Goal: Task Accomplishment & Management: Complete application form

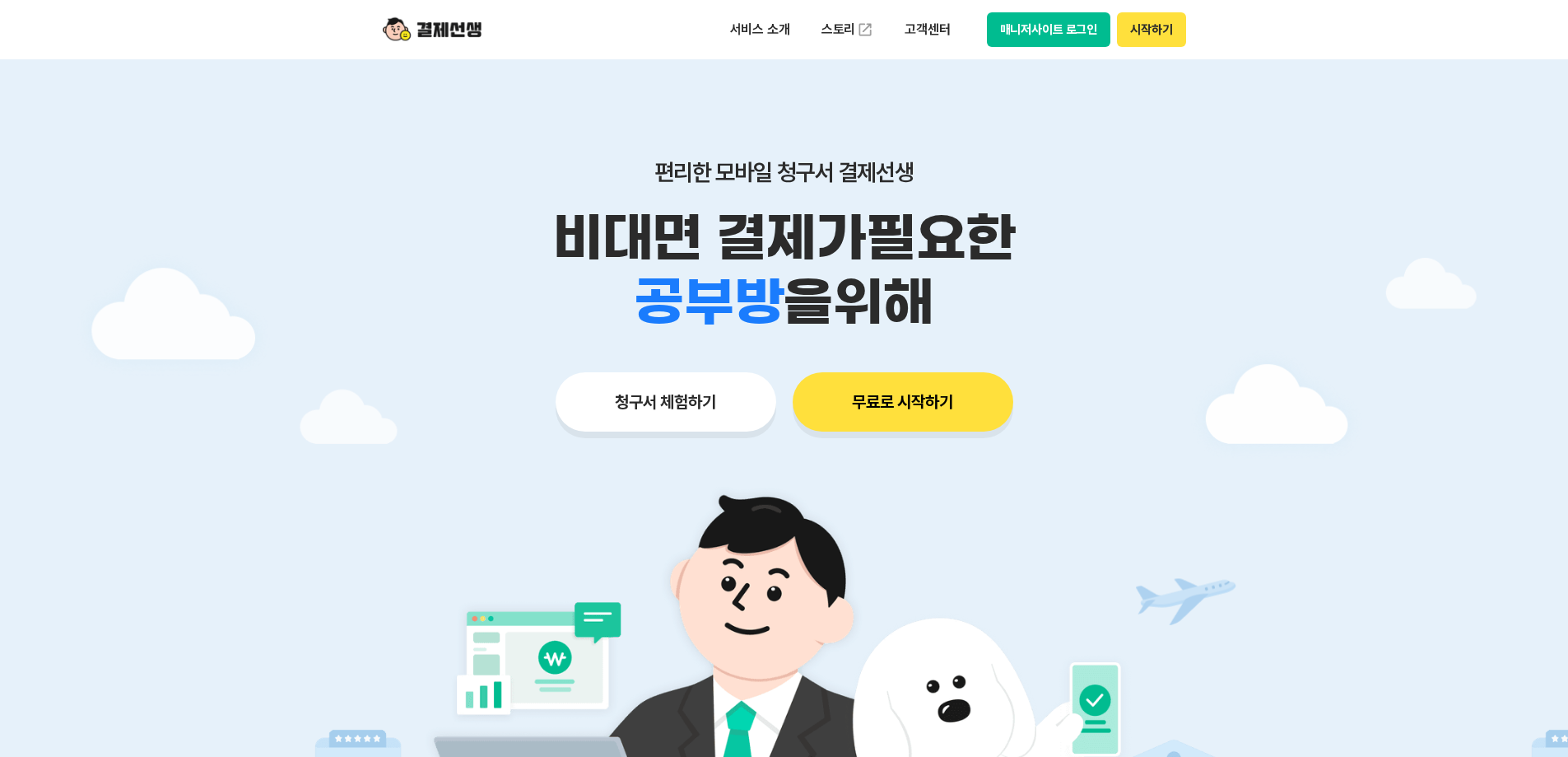
click at [1155, 29] on button "시작하기" at bounding box center [1151, 29] width 68 height 34
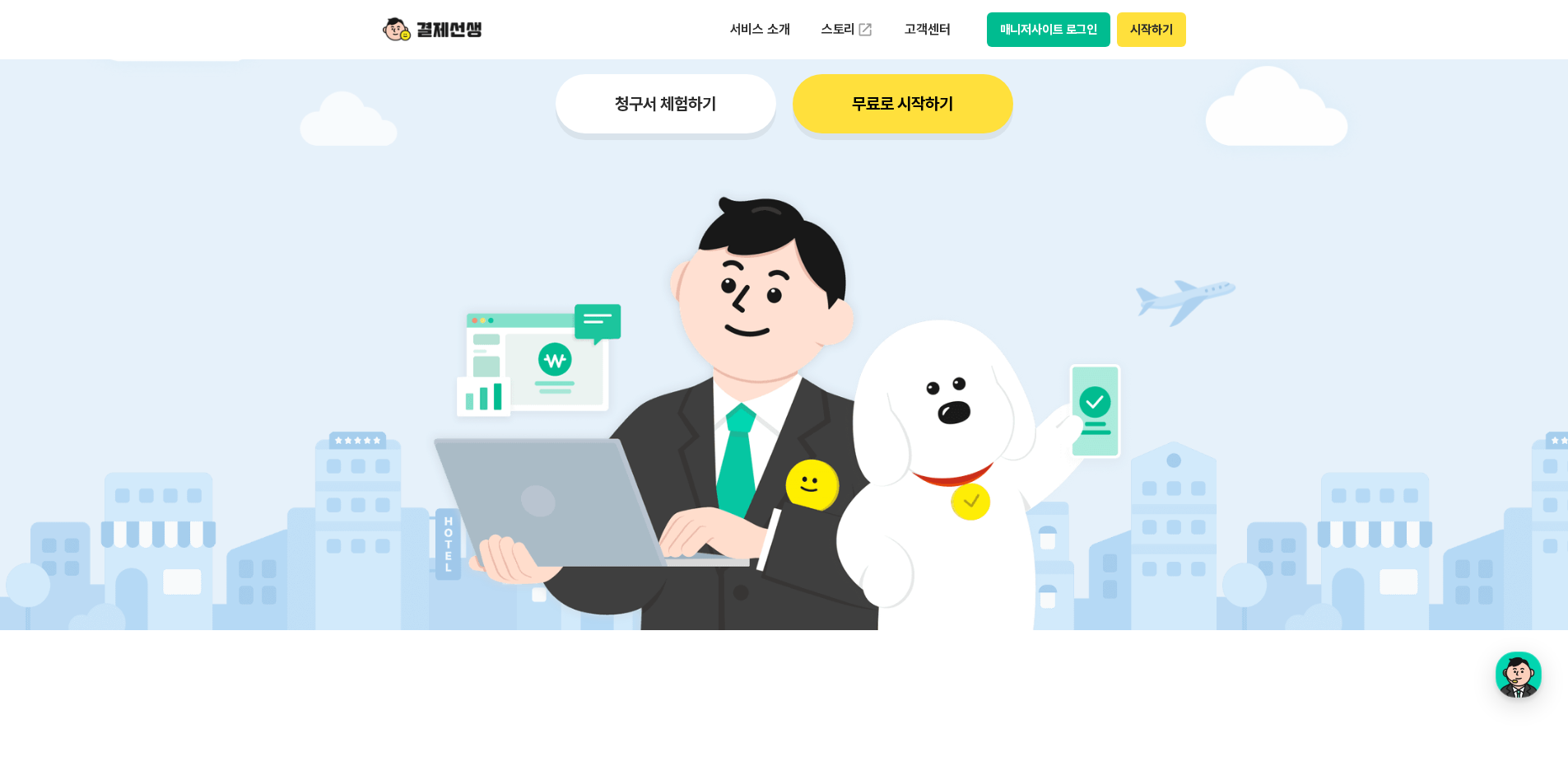
scroll to position [330, 0]
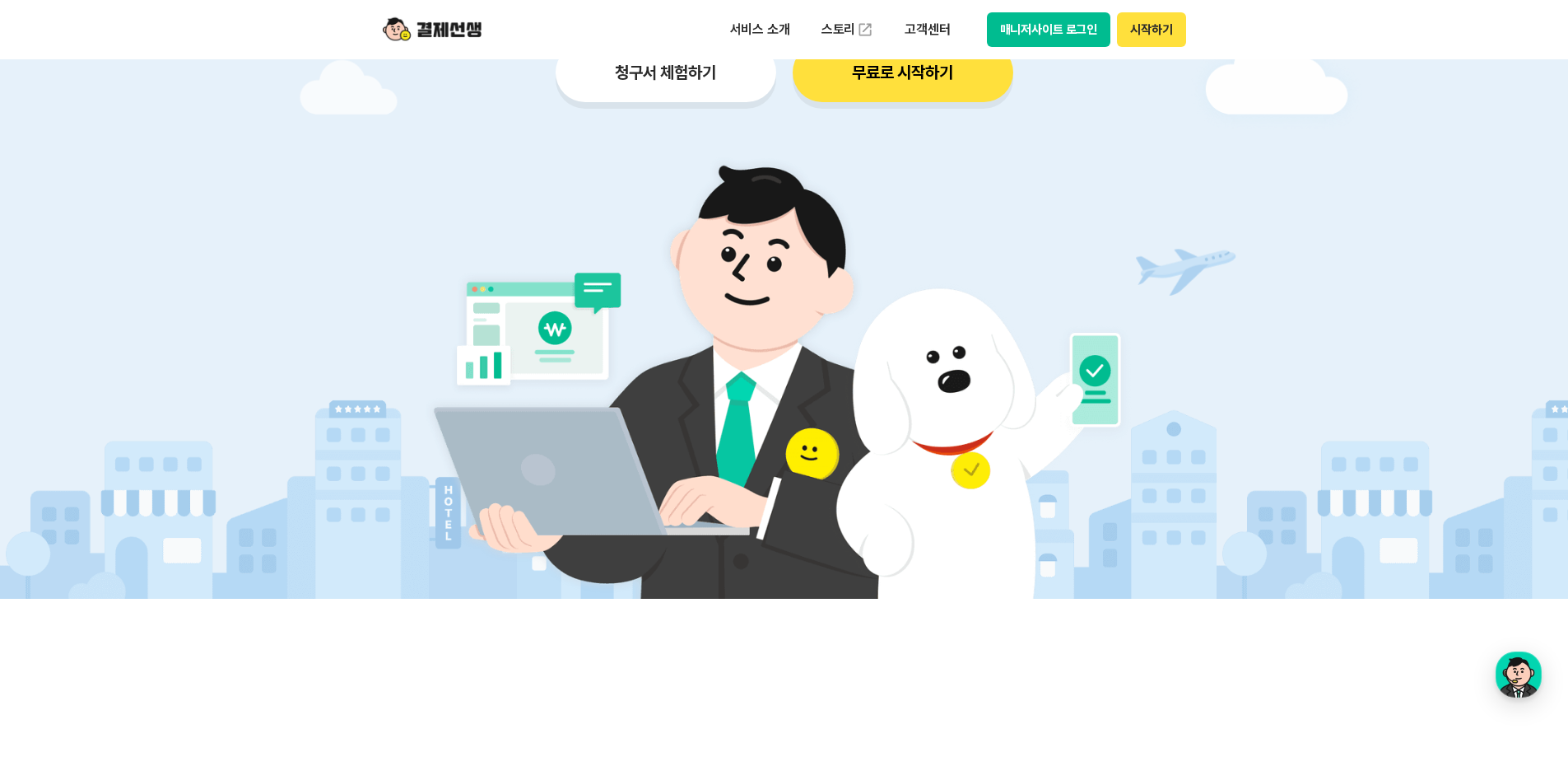
click at [694, 70] on button "청구서 체험하기" at bounding box center [666, 72] width 221 height 59
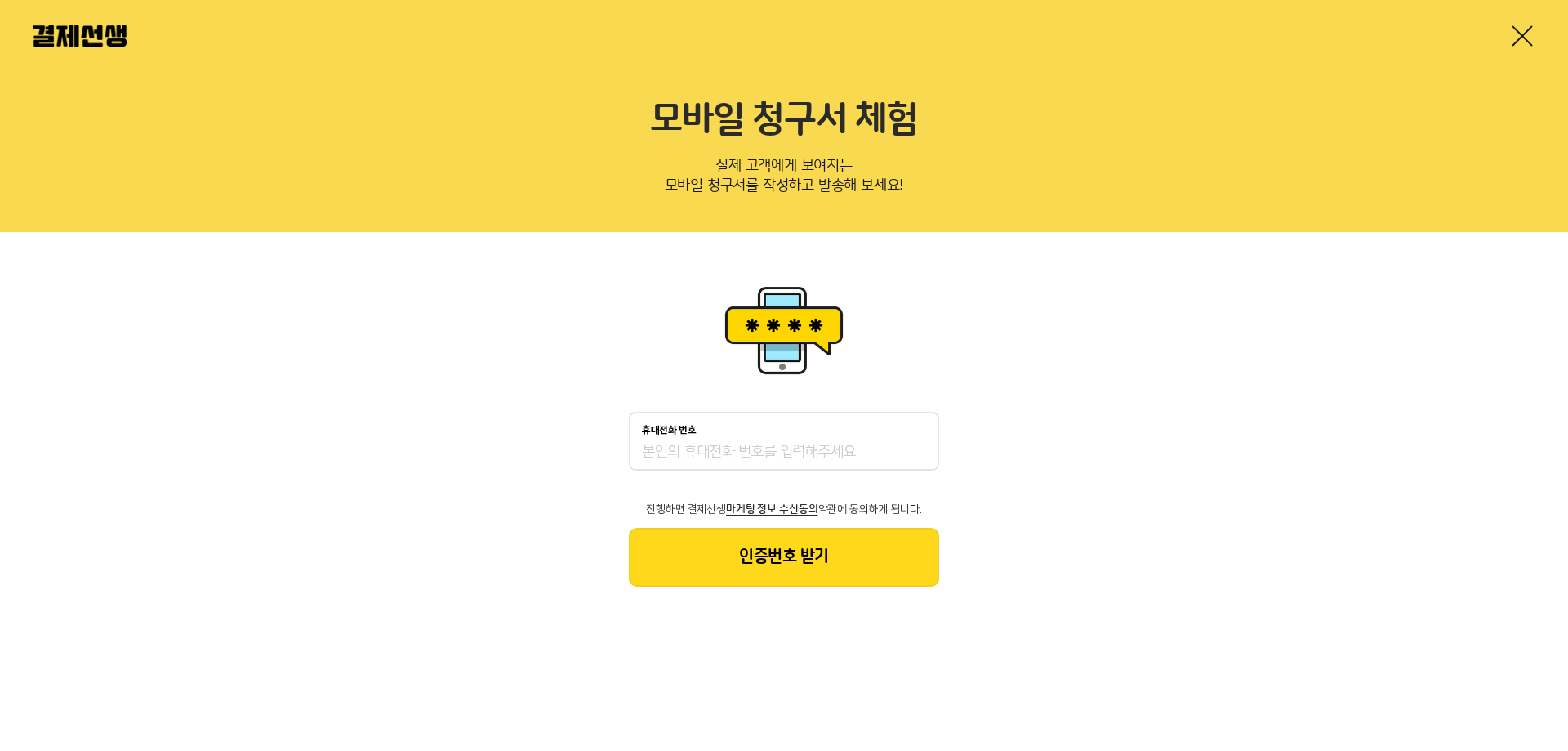
click at [782, 449] on input "휴대전화 번호" at bounding box center [784, 452] width 285 height 20
type input "01072752072"
click at [804, 561] on button "인증번호 받기" at bounding box center [783, 556] width 310 height 59
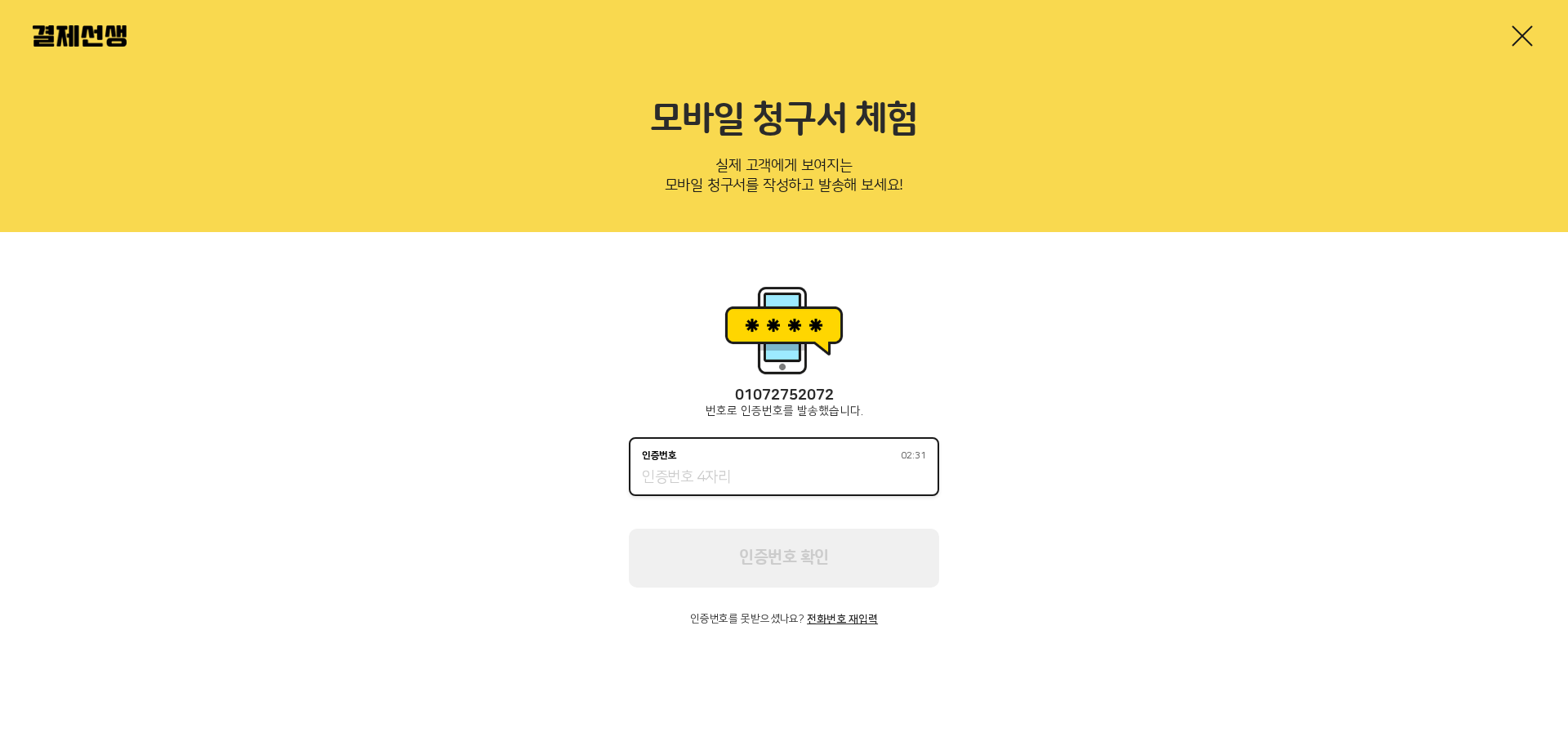
click at [737, 471] on input "인증번호 02:31" at bounding box center [784, 477] width 285 height 20
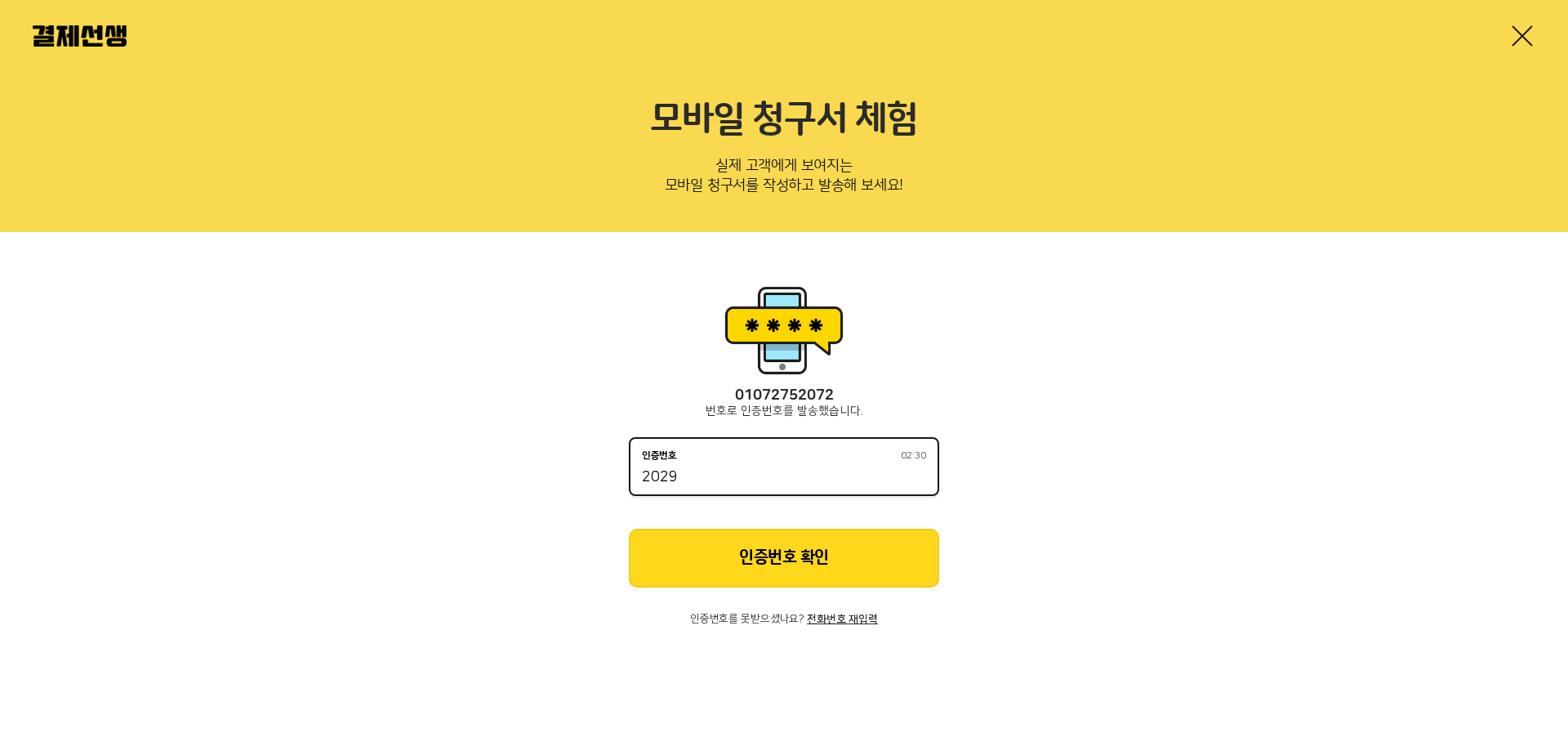
type input "2029"
click at [730, 556] on button "인증번호 확인" at bounding box center [783, 557] width 310 height 59
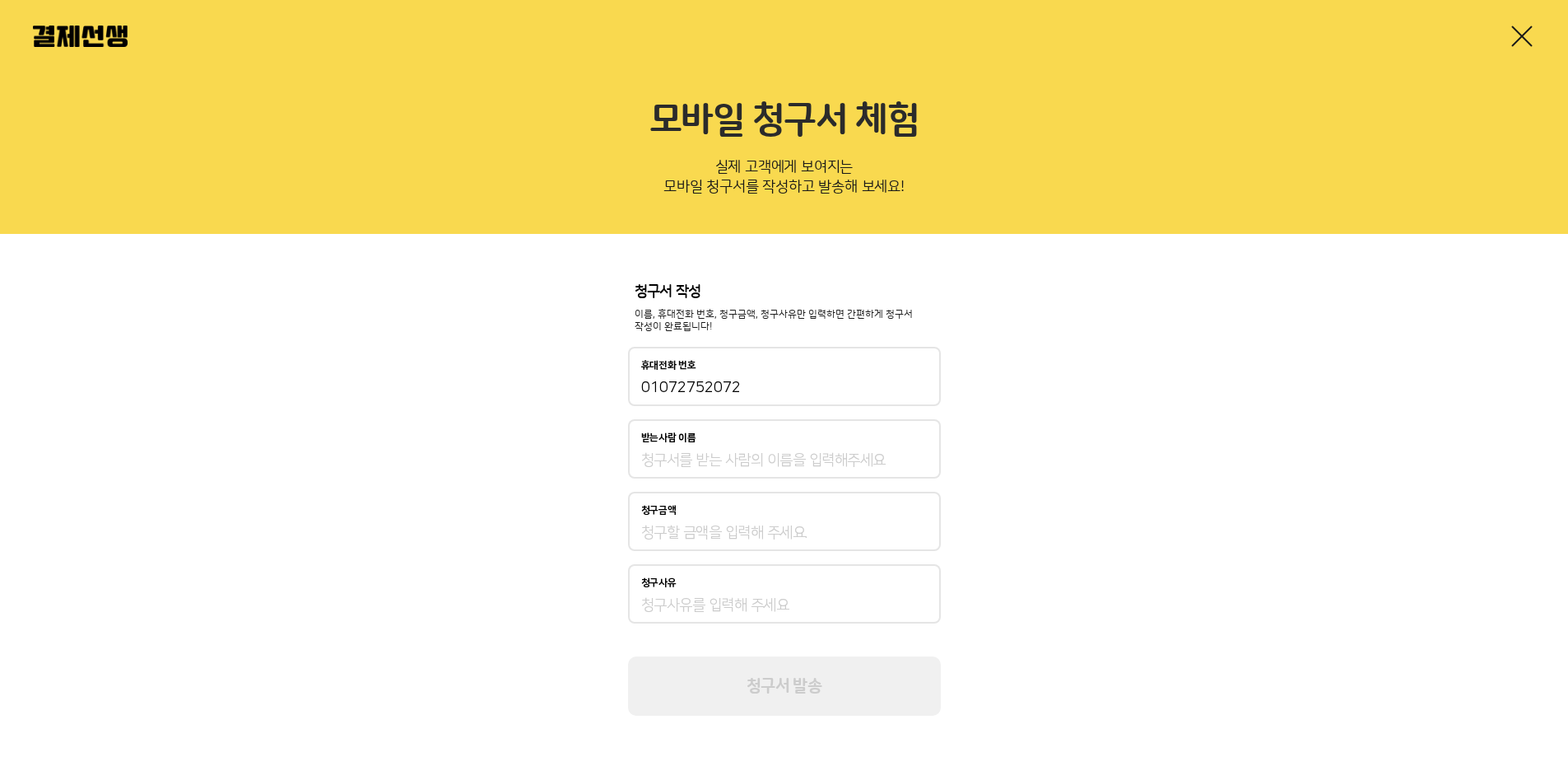
click at [704, 461] on input "받는사람 이름" at bounding box center [784, 460] width 287 height 20
type input "[PERSON_NAME]"
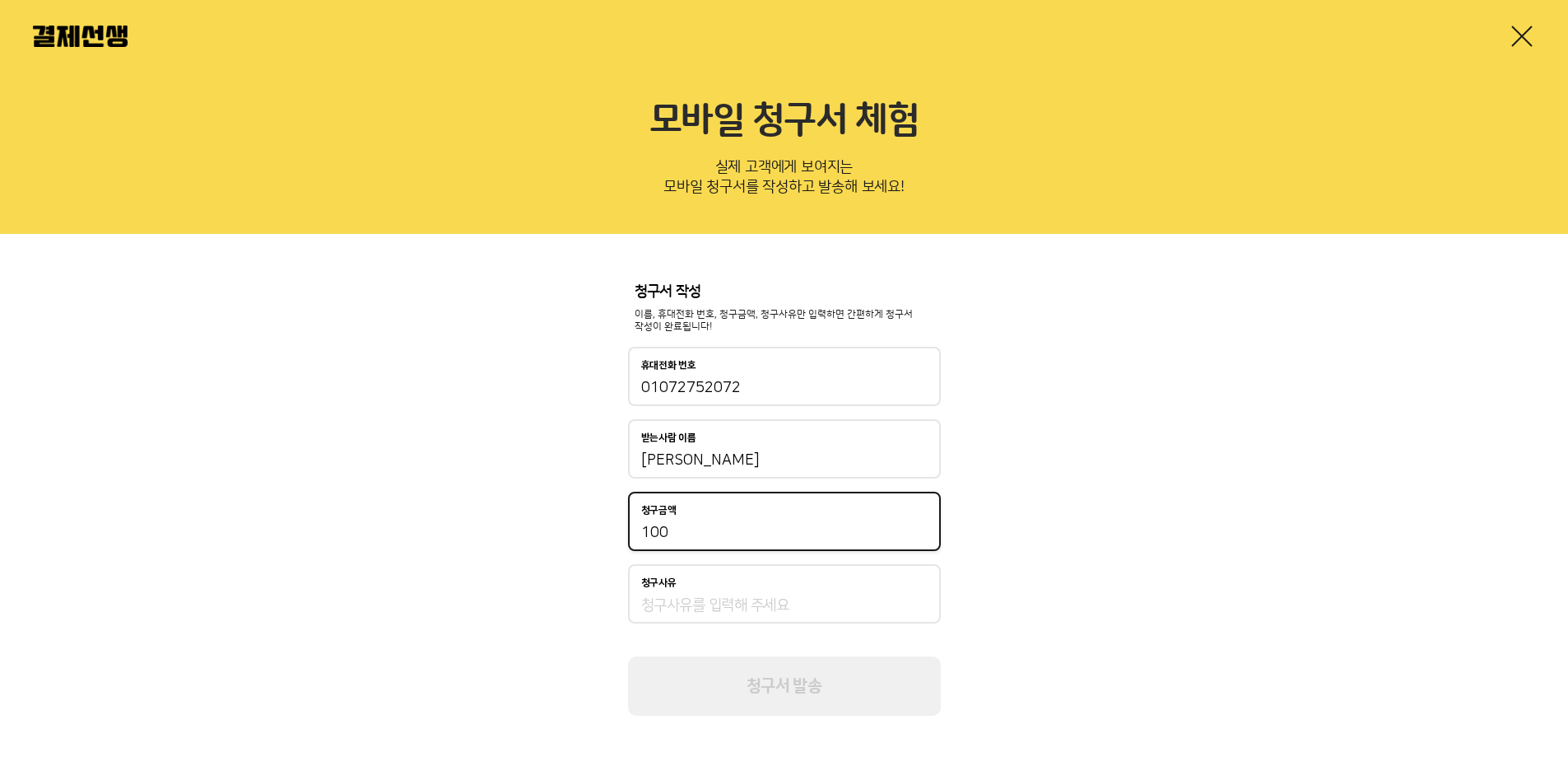
type input "100"
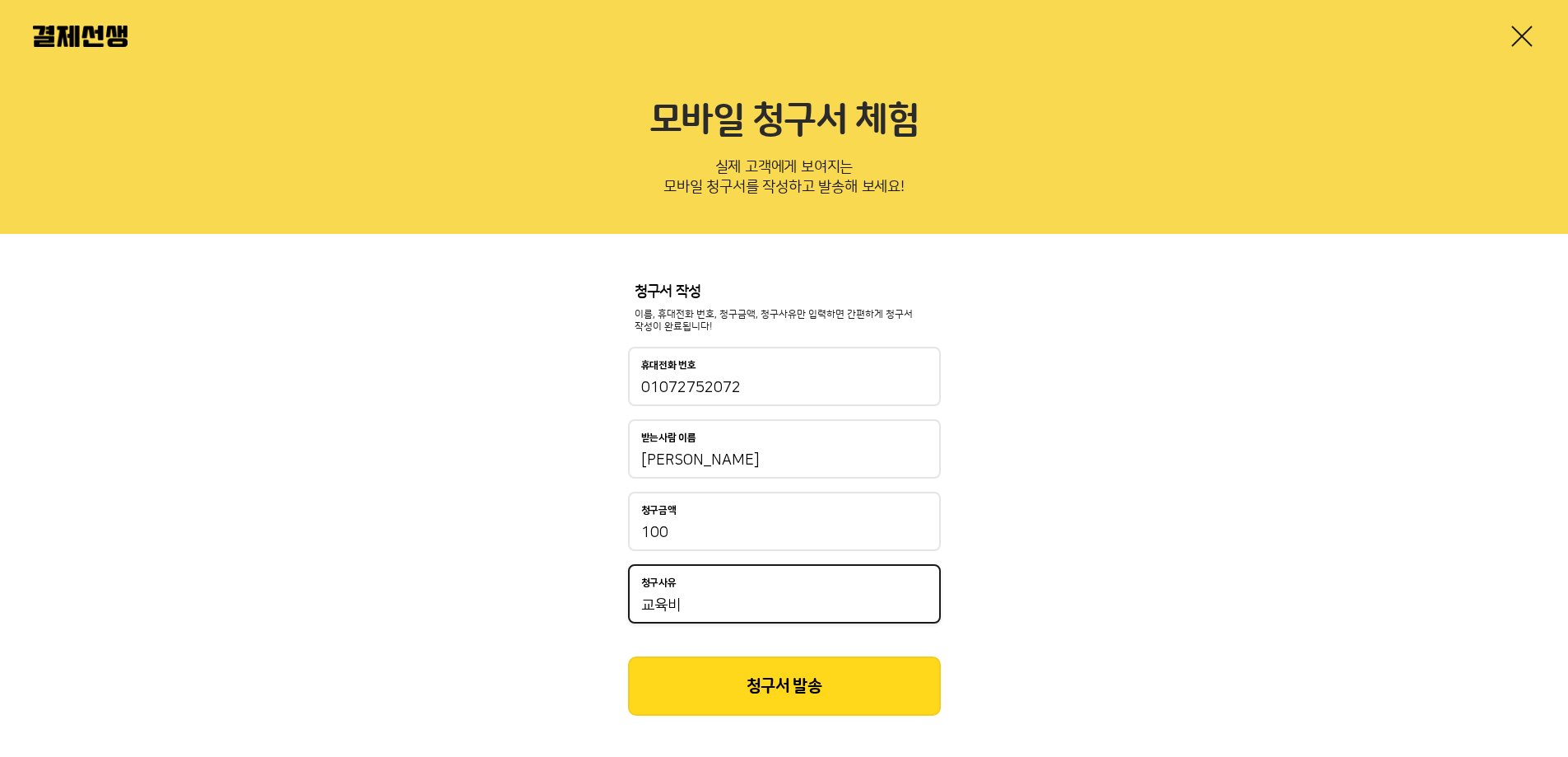
type input "교육비"
click at [781, 685] on button "청구서 발송" at bounding box center [784, 685] width 312 height 59
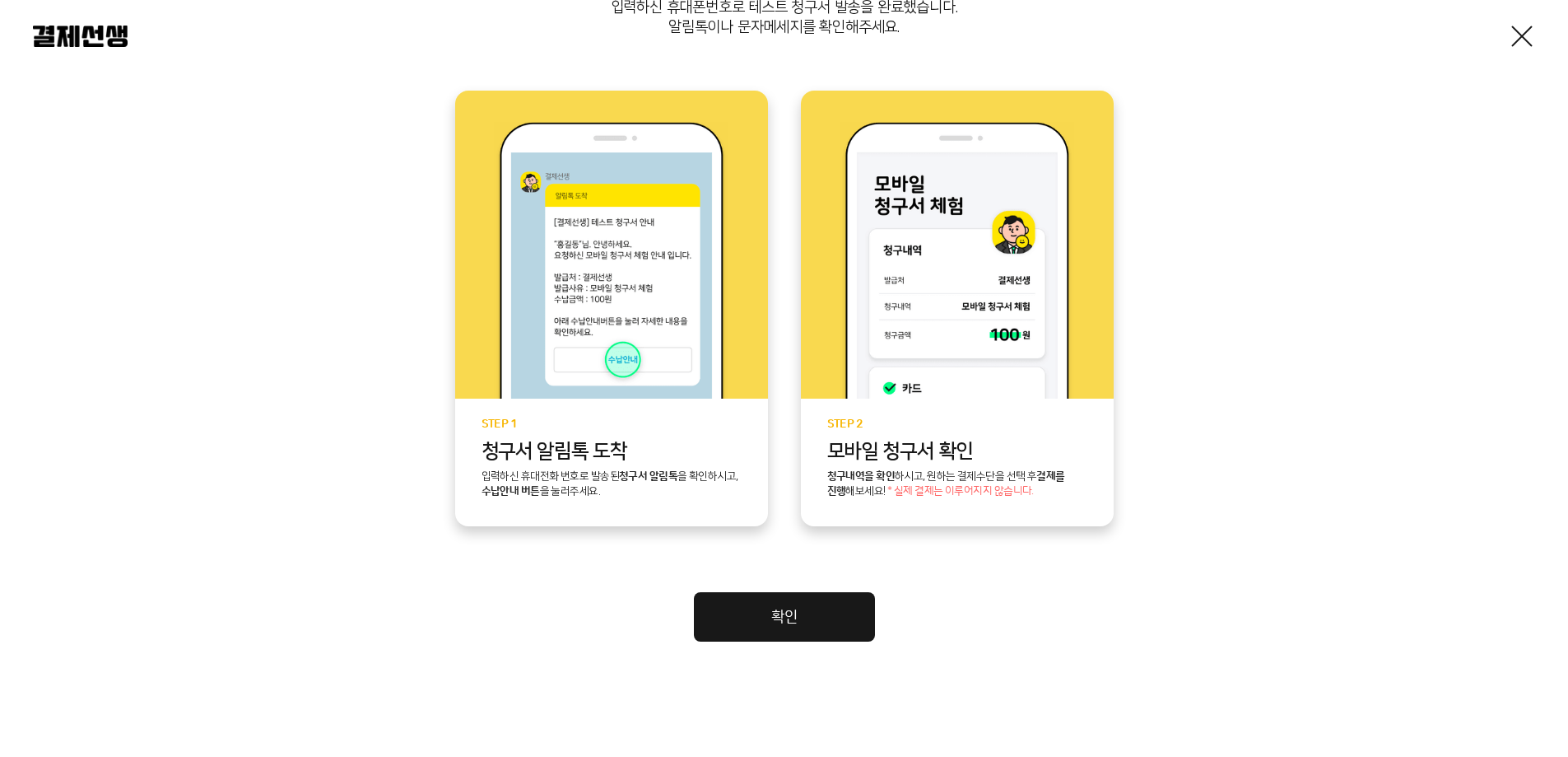
scroll to position [309, 0]
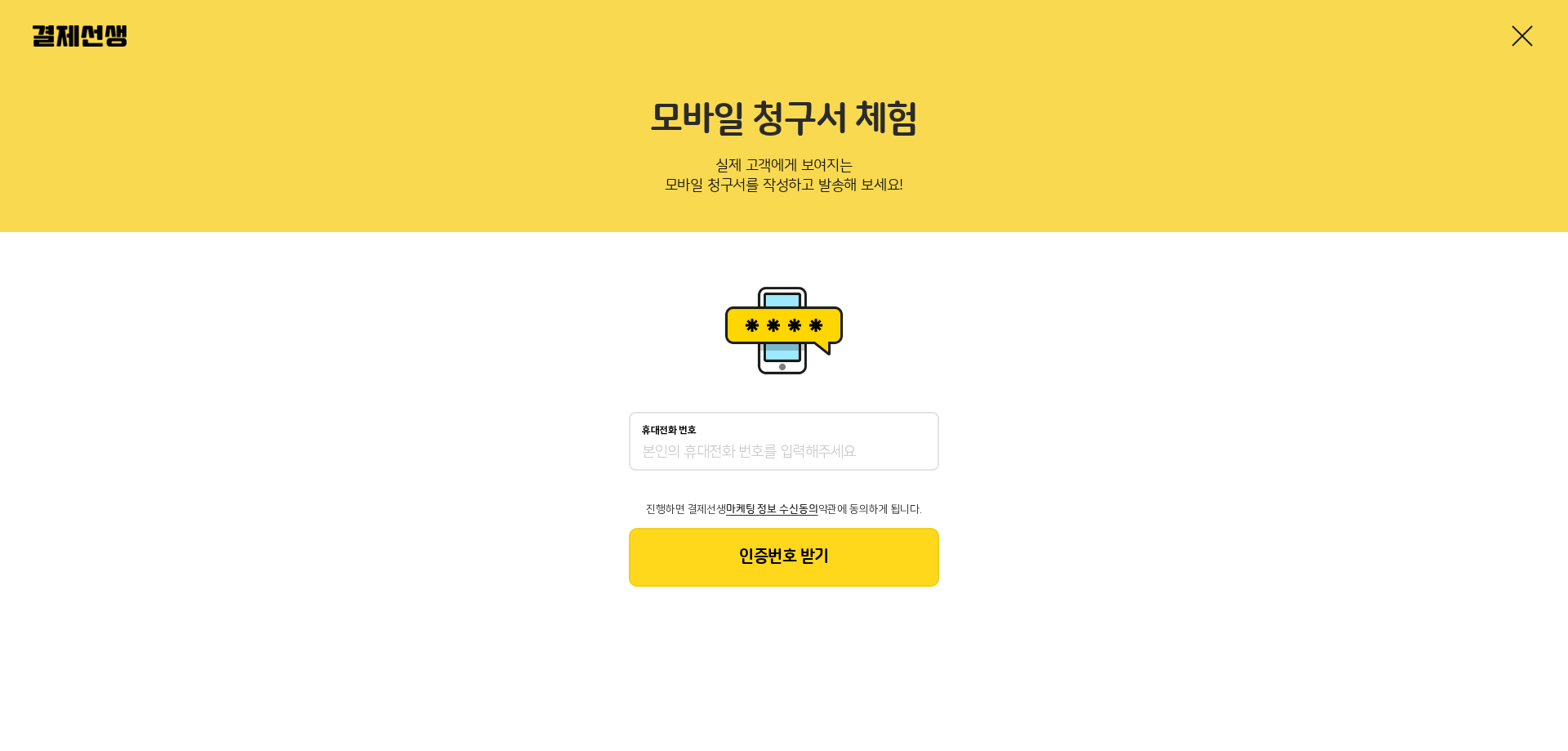
click at [809, 451] on input "휴대전화 번호" at bounding box center [784, 452] width 285 height 20
type input "01068213377"
click at [849, 550] on button "인증번호 받기" at bounding box center [783, 556] width 310 height 59
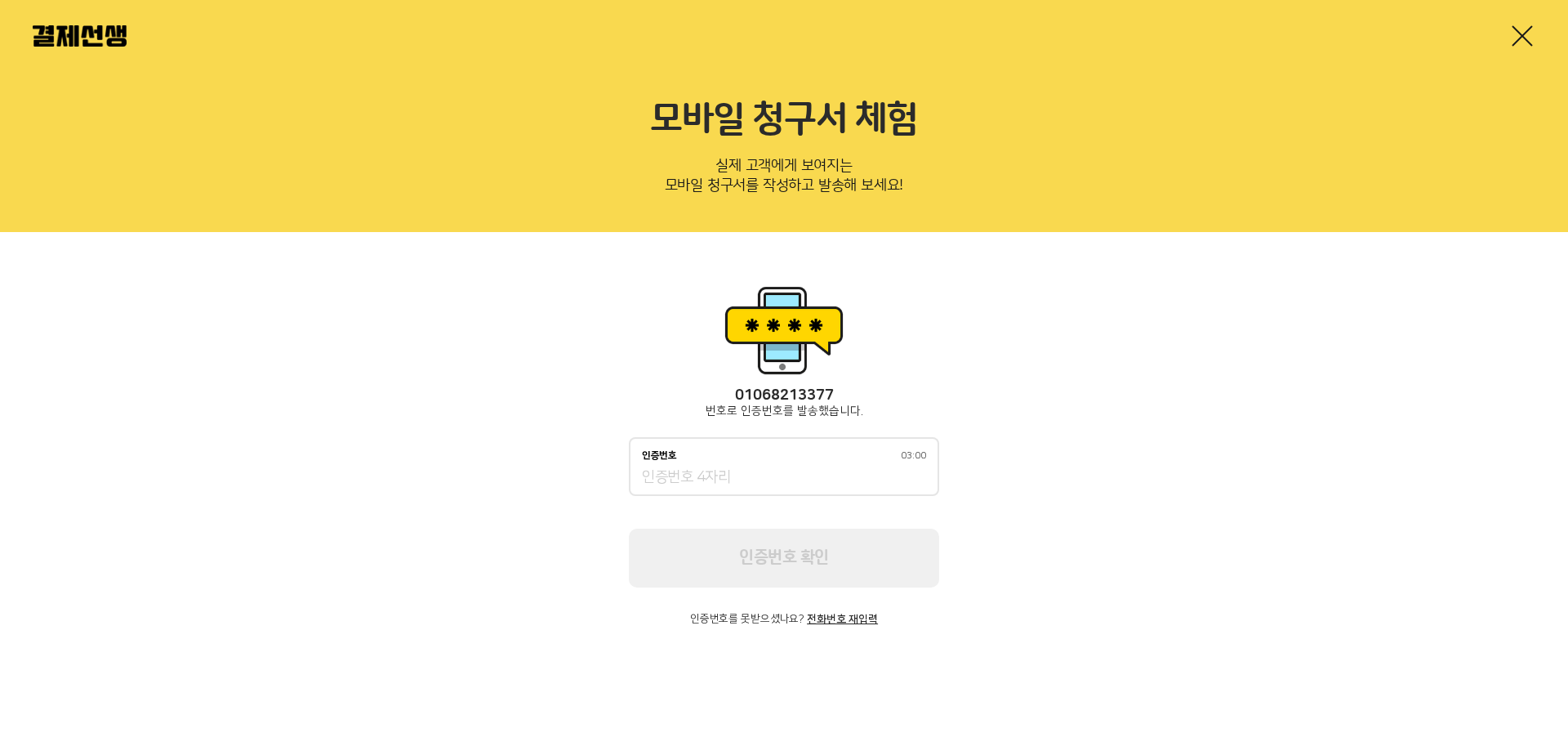
click at [734, 479] on input "인증번호 03:00" at bounding box center [784, 477] width 285 height 20
click at [756, 477] on input "인증번호 02:55" at bounding box center [784, 477] width 285 height 20
click at [687, 471] on input "인증번호 02:46" at bounding box center [784, 477] width 285 height 20
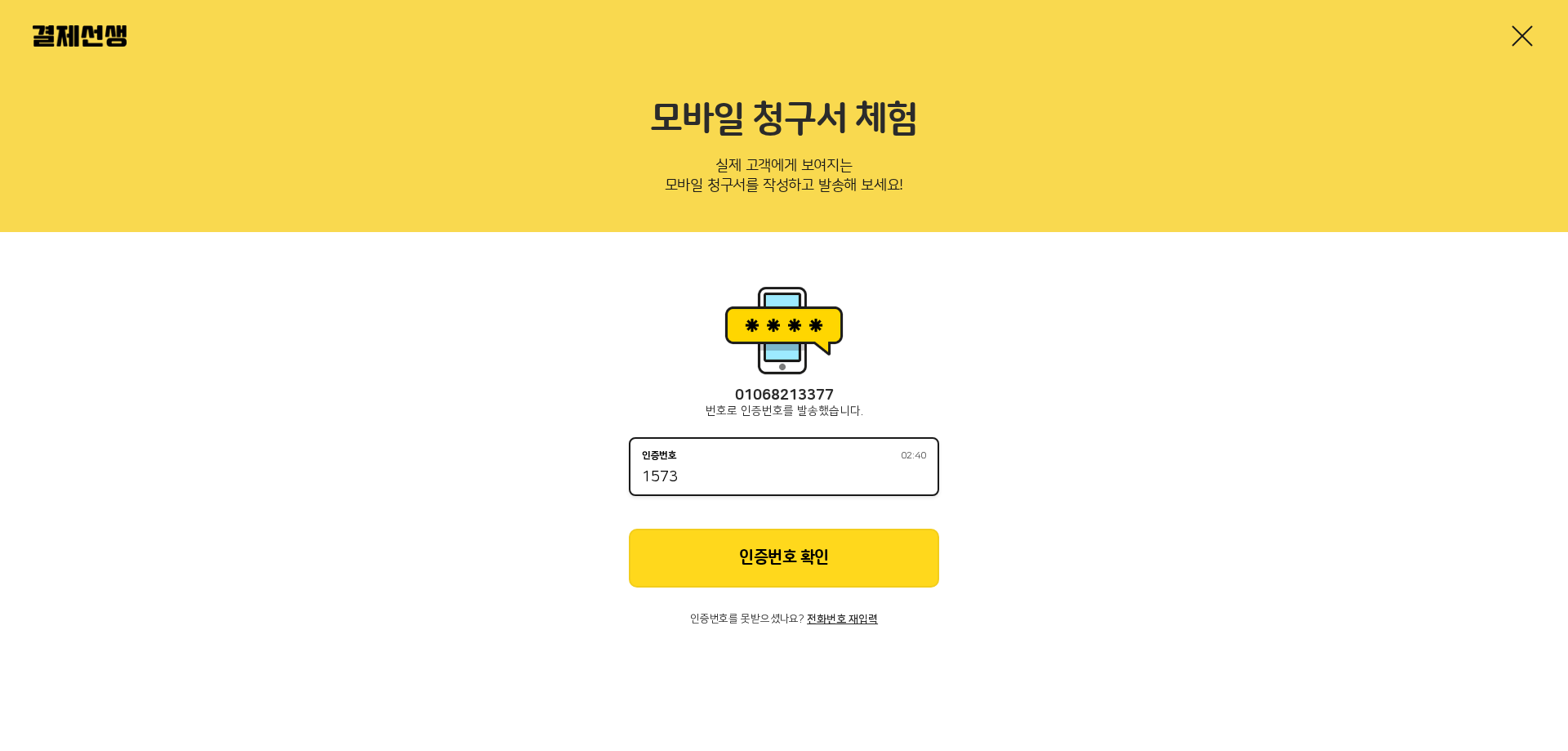
type input "1573"
click at [759, 542] on button "인증번호 확인" at bounding box center [783, 557] width 310 height 59
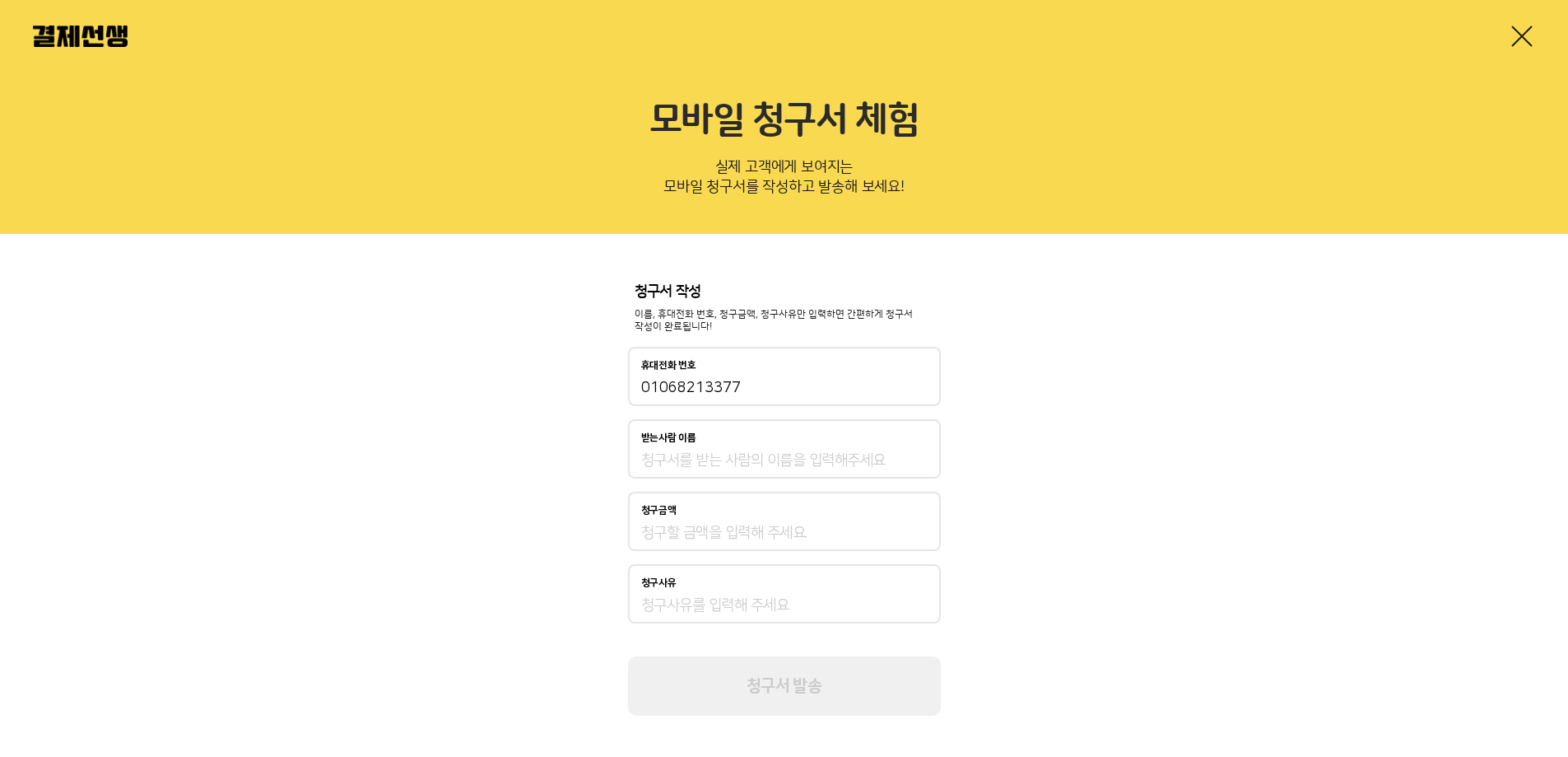
click at [705, 443] on div "받는사람 이름" at bounding box center [784, 438] width 287 height 11
click at [705, 450] on input "받는사람 이름" at bounding box center [784, 460] width 287 height 20
click at [705, 461] on input "받는사람 이름" at bounding box center [784, 460] width 287 height 20
type input "[PERSON_NAME]"
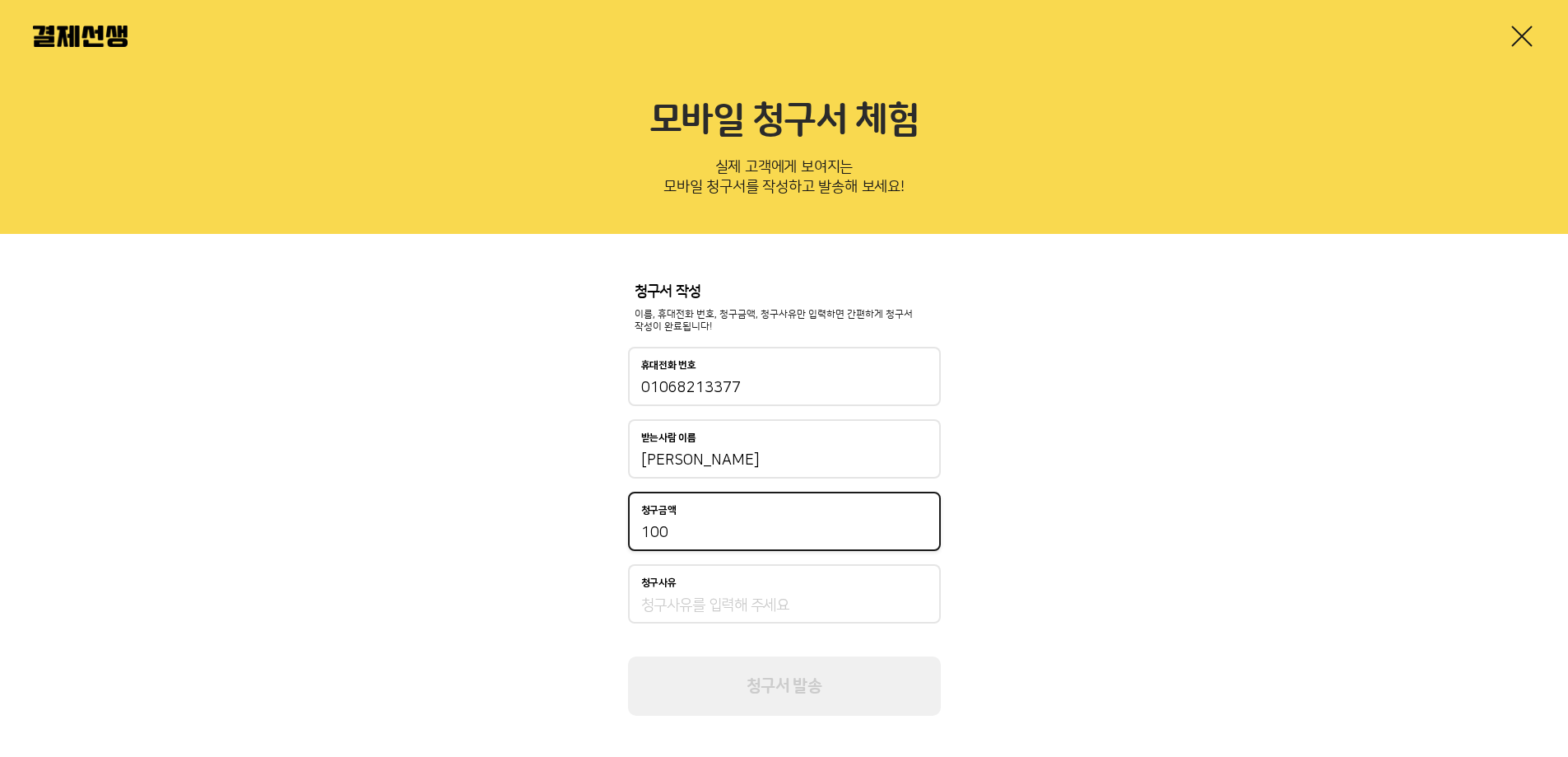
type input "100"
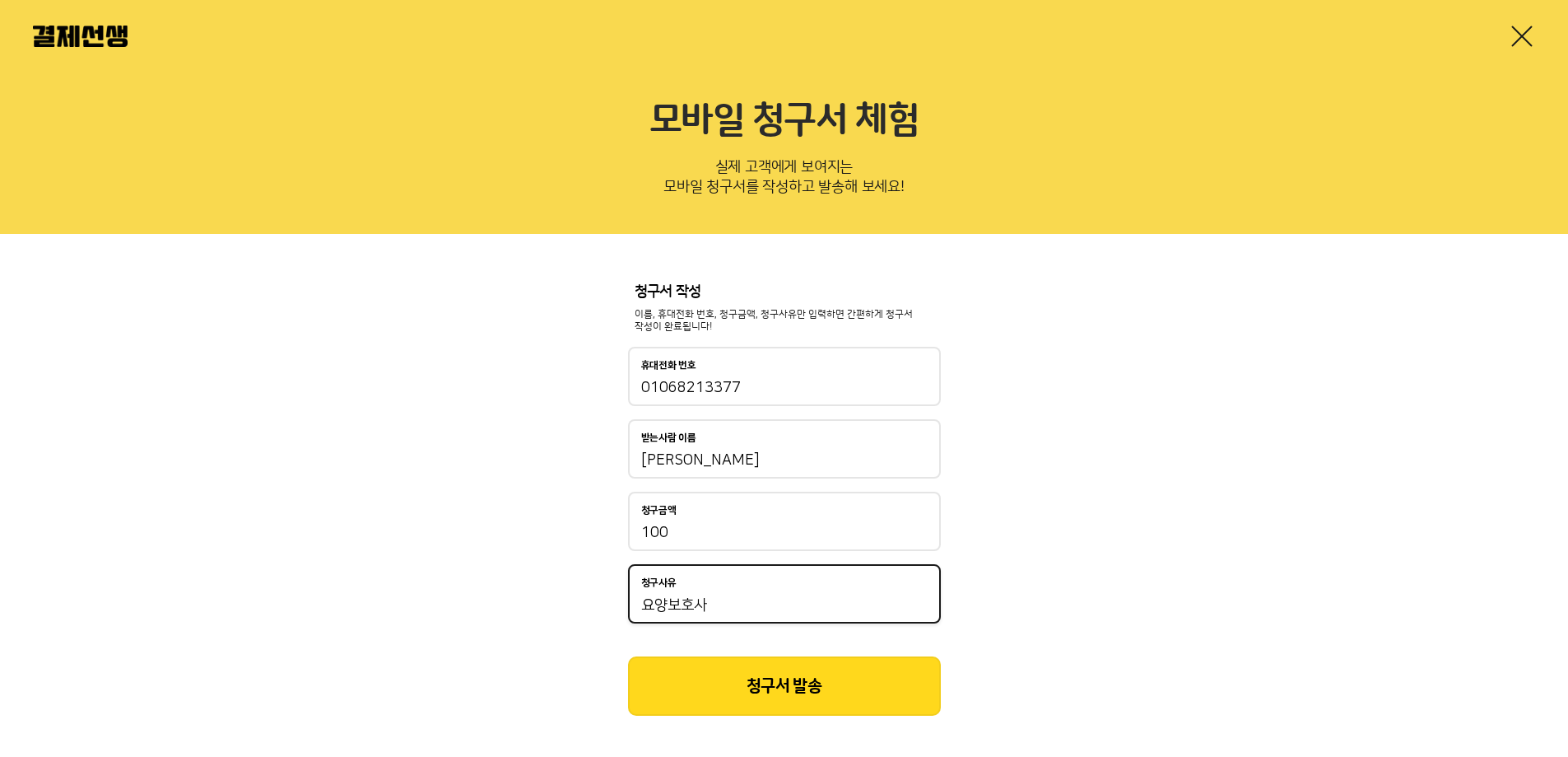
type input "요양보호사"
click at [797, 687] on button "청구서 발송" at bounding box center [784, 685] width 312 height 59
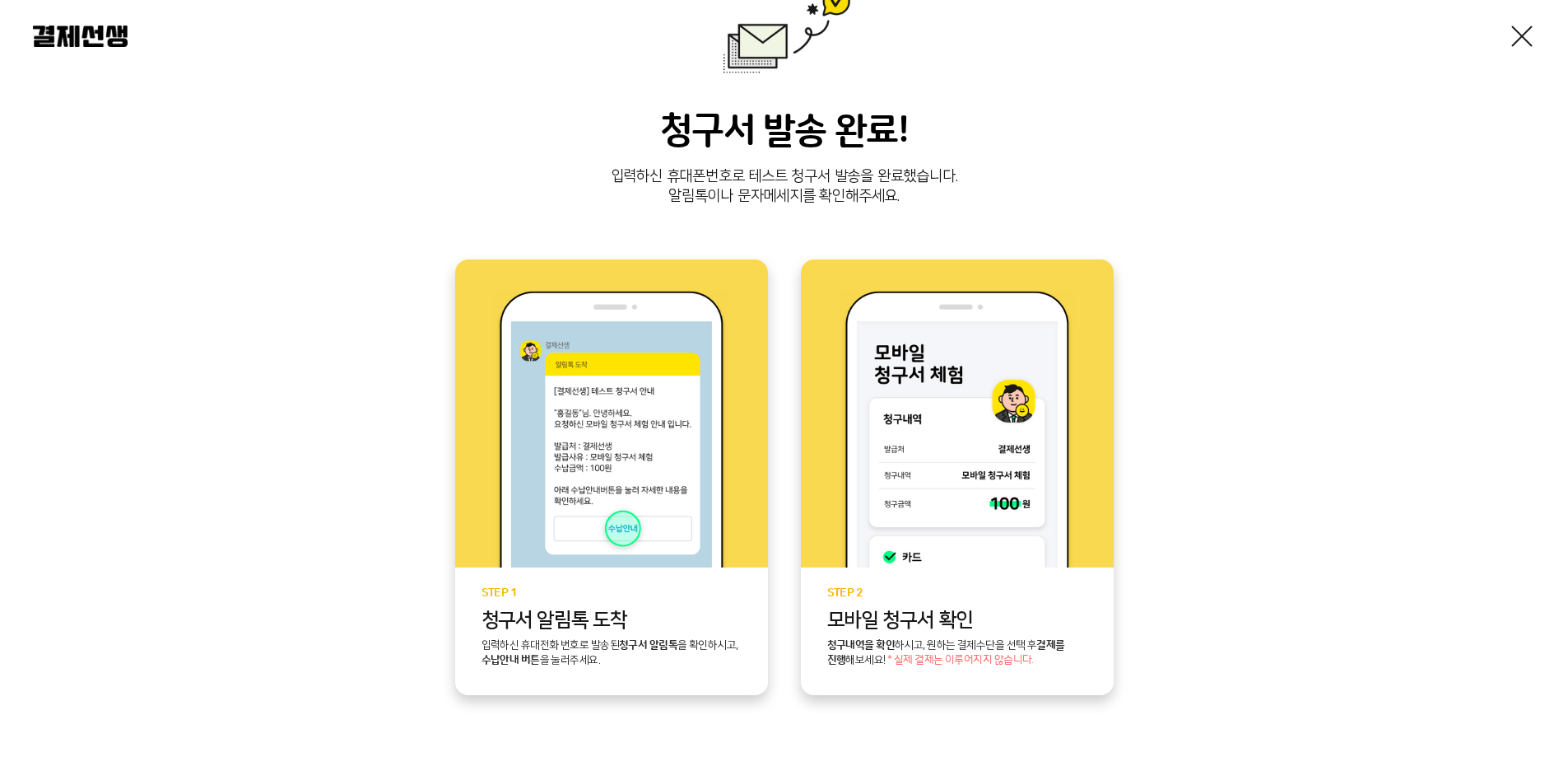
scroll to position [309, 0]
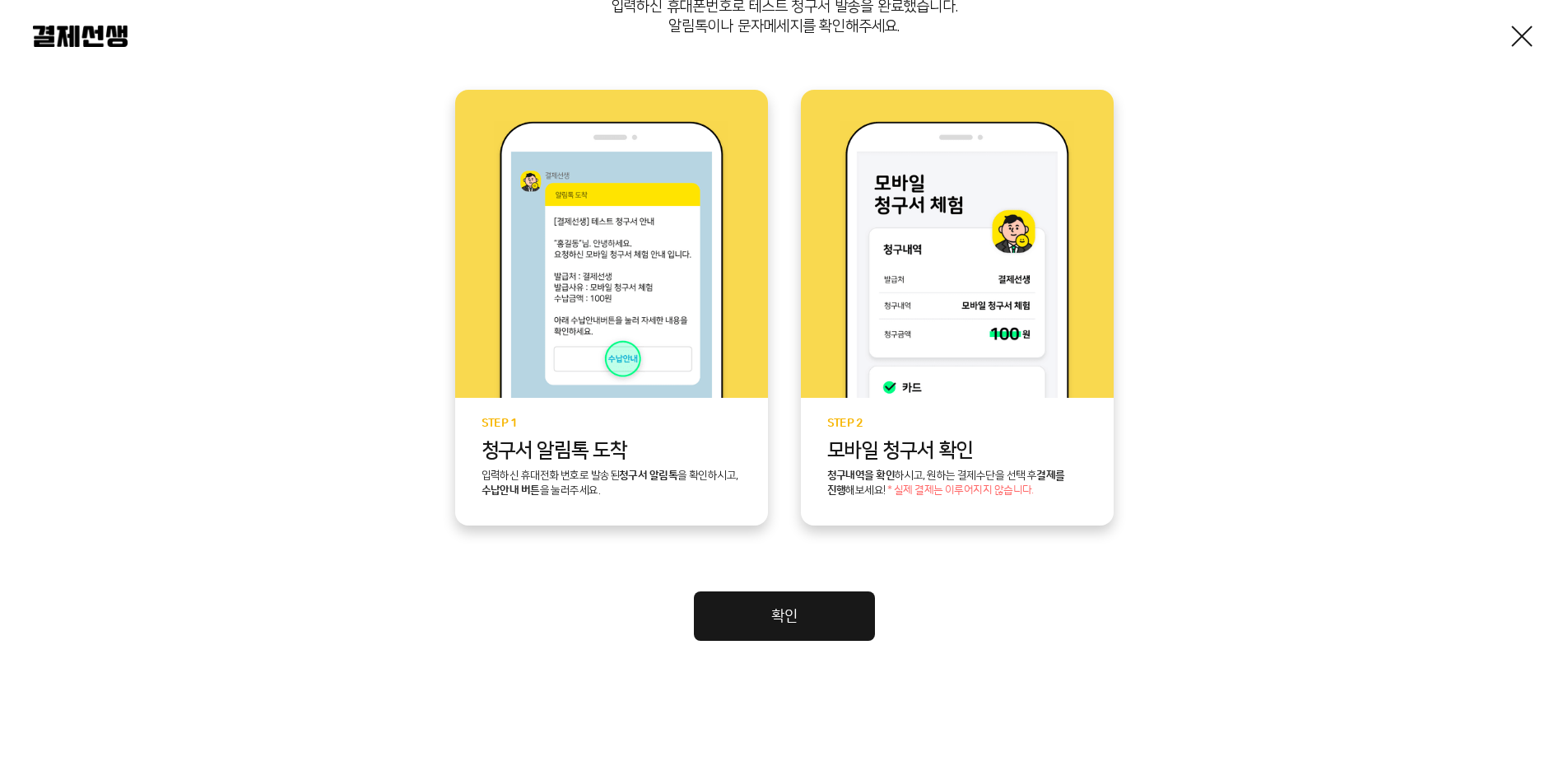
click at [801, 606] on link "확인" at bounding box center [785, 616] width 181 height 50
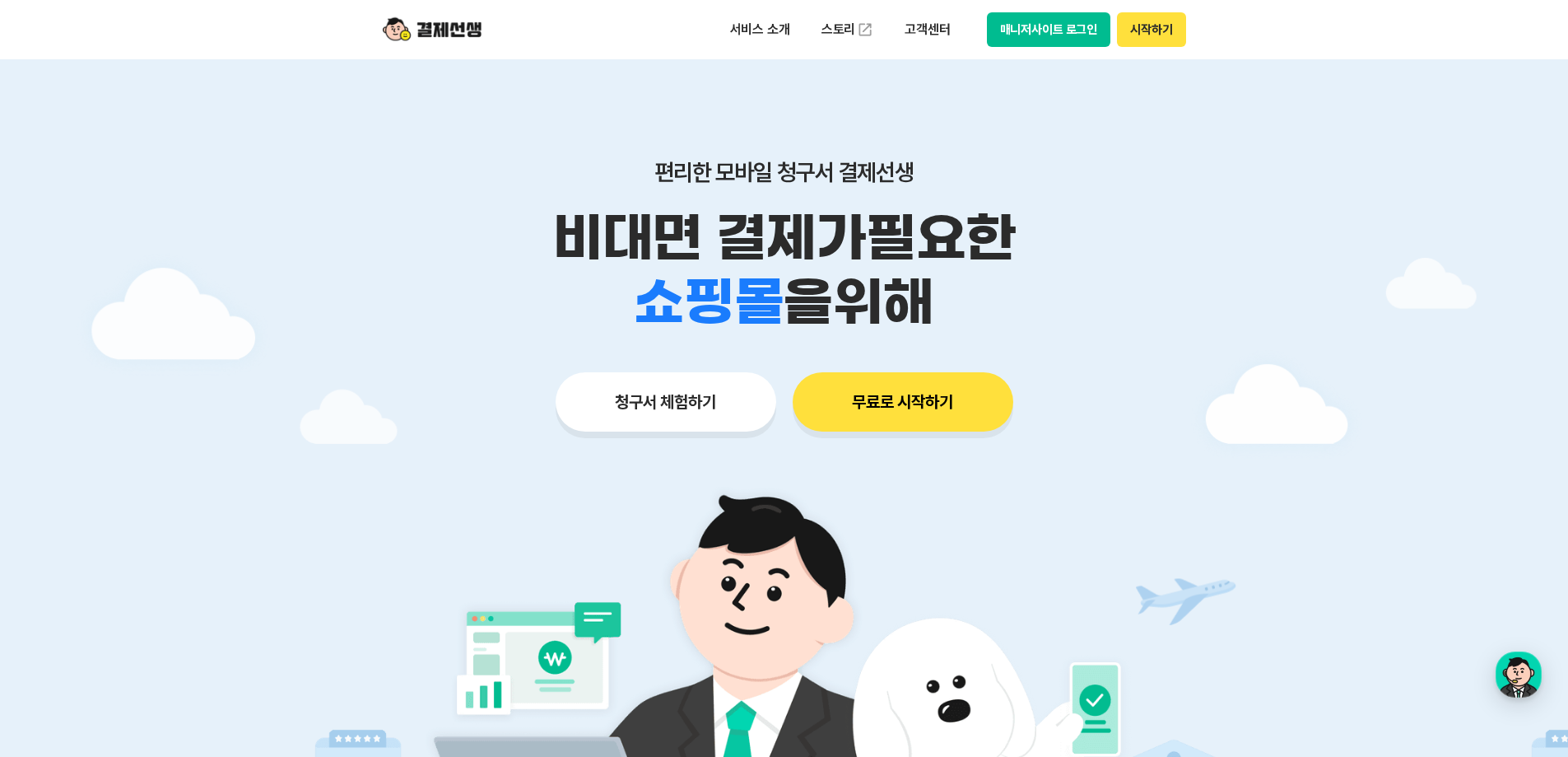
click at [1277, 404] on div at bounding box center [784, 493] width 1568 height 868
click at [1335, 373] on div at bounding box center [784, 493] width 1568 height 868
click at [1339, 142] on div at bounding box center [784, 493] width 1568 height 868
